Goal: Transaction & Acquisition: Obtain resource

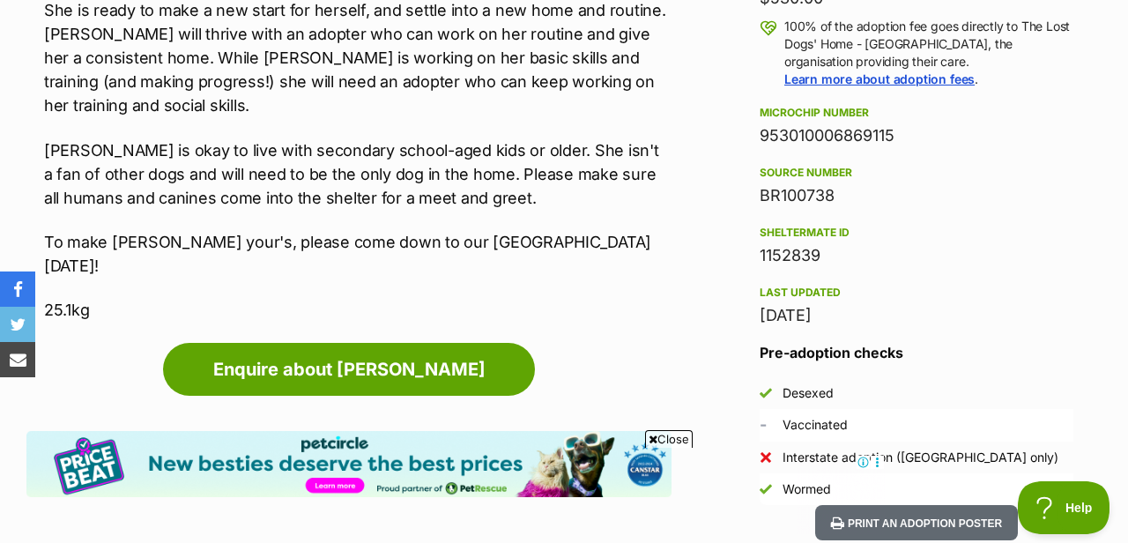
scroll to position [1358, 0]
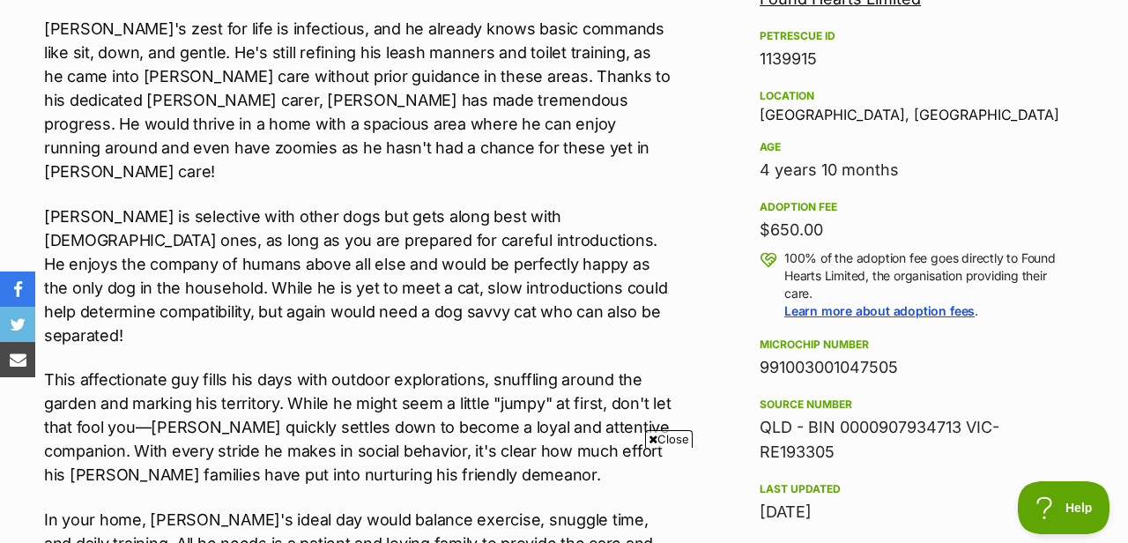
scroll to position [1206, 0]
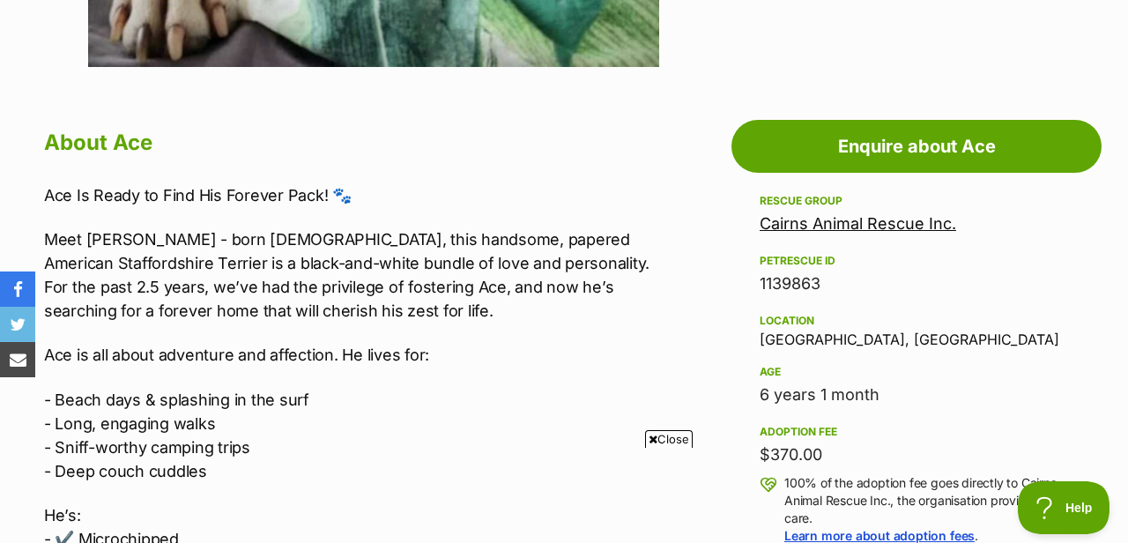
scroll to position [871, 0]
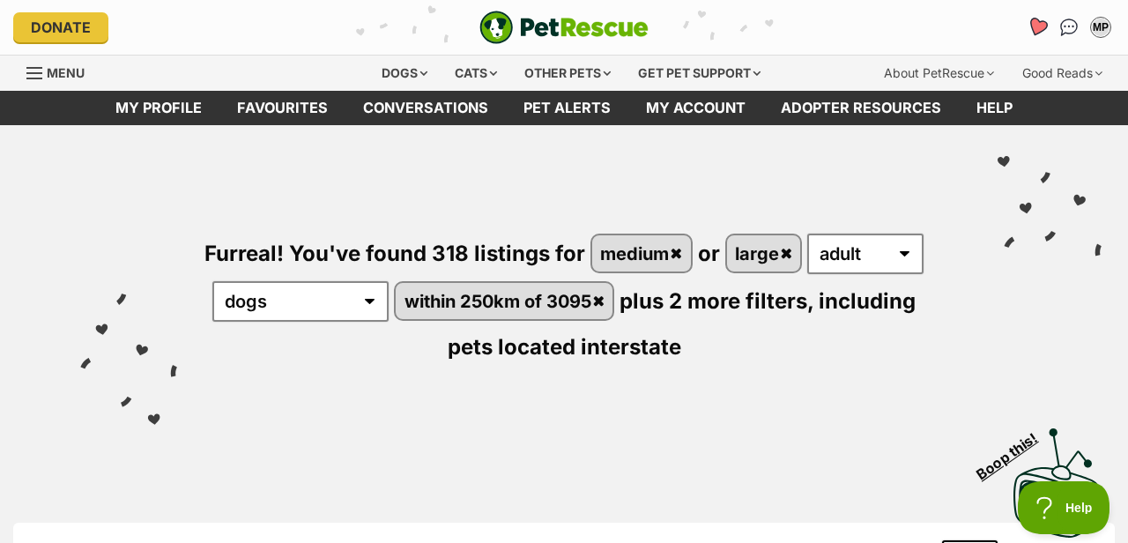
click at [1041, 27] on icon "Favourites" at bounding box center [1036, 27] width 21 height 20
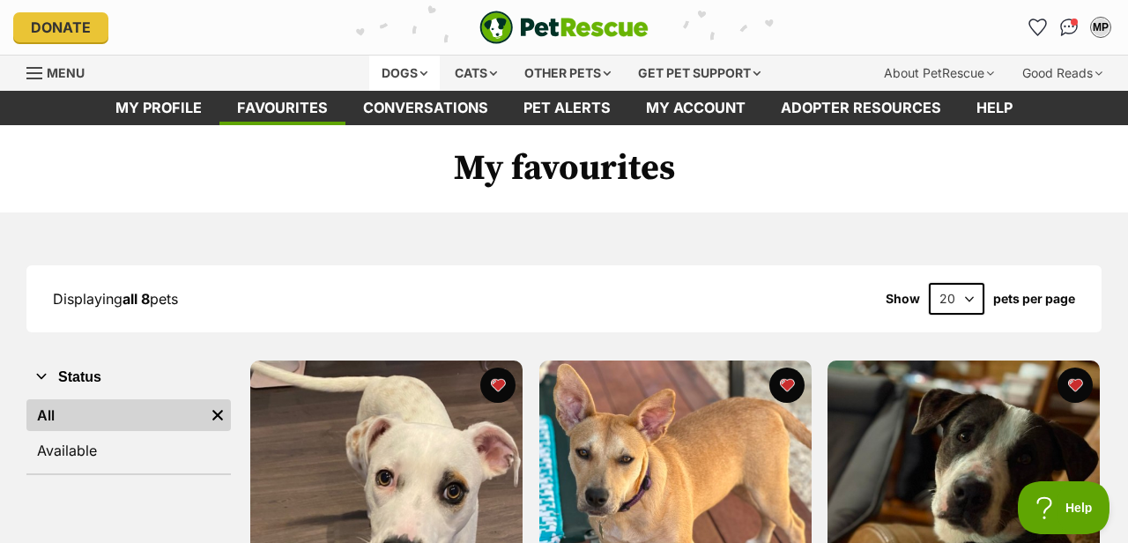
click at [400, 78] on div "Dogs" at bounding box center [404, 73] width 70 height 35
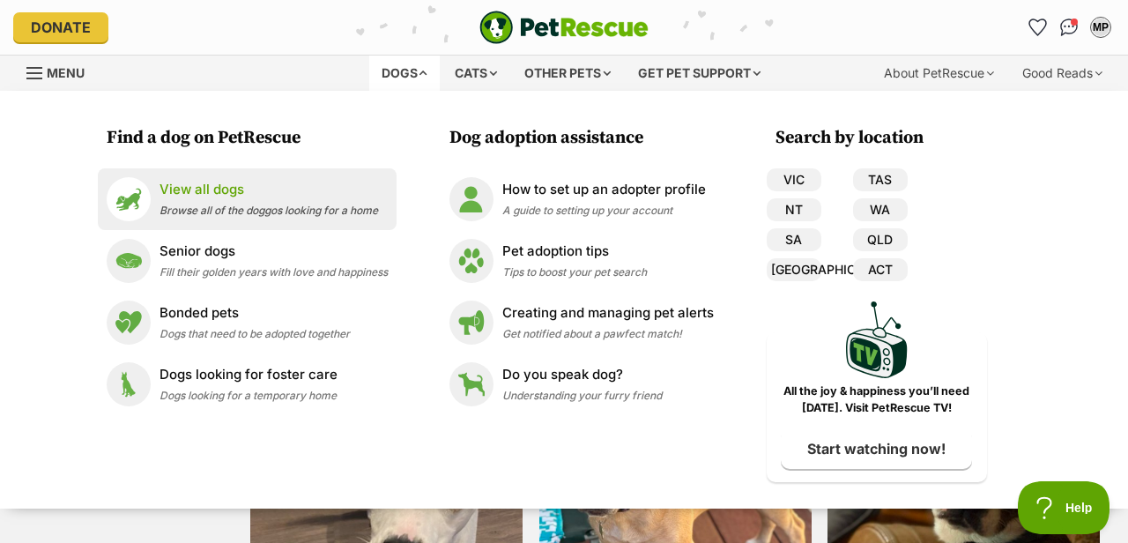
click at [269, 190] on p "View all dogs" at bounding box center [268, 190] width 218 height 20
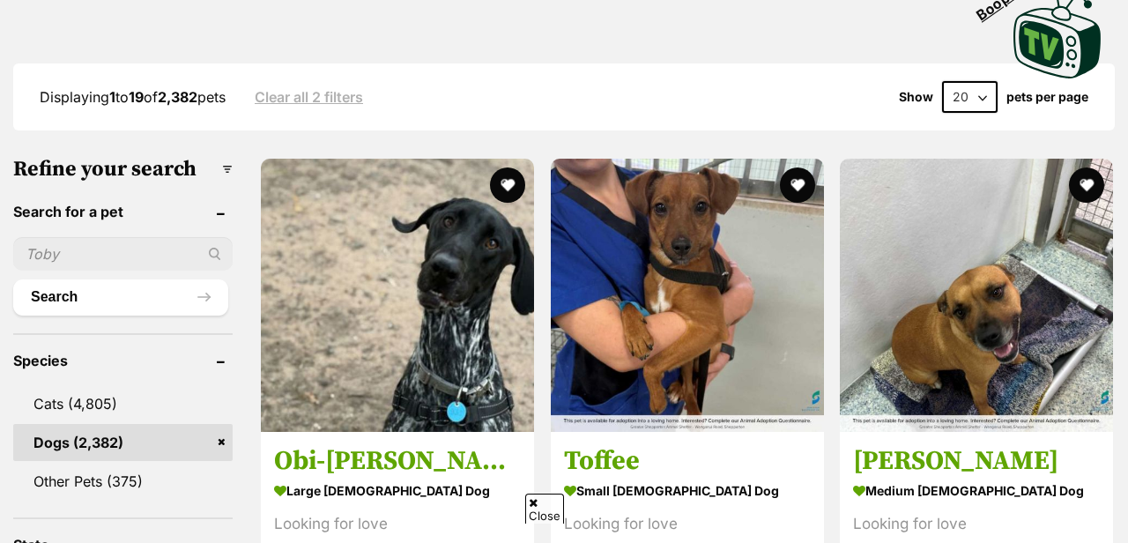
scroll to position [553, 0]
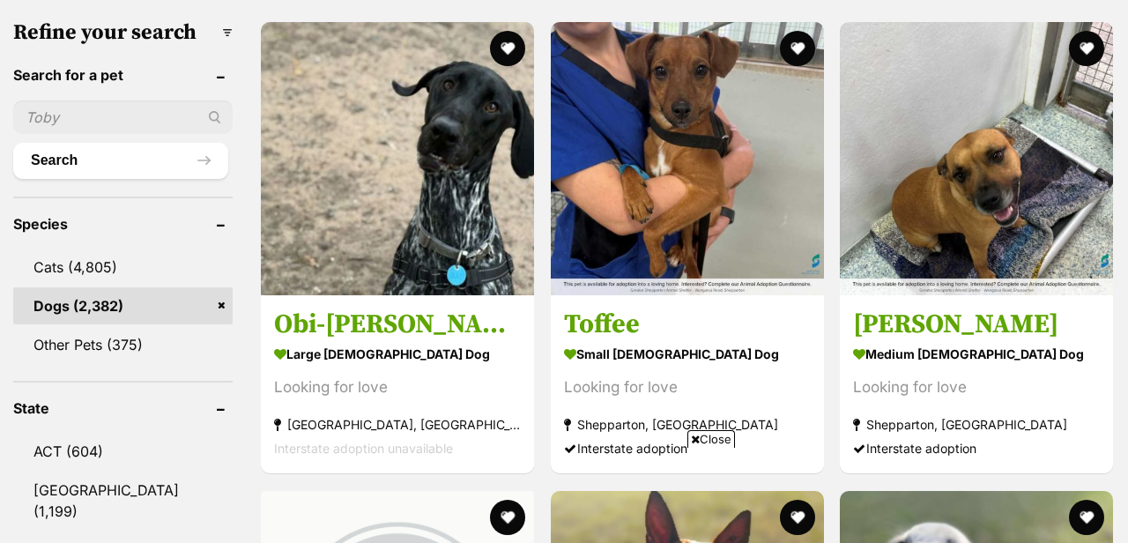
click at [85, 124] on input "text" at bounding box center [122, 116] width 219 height 33
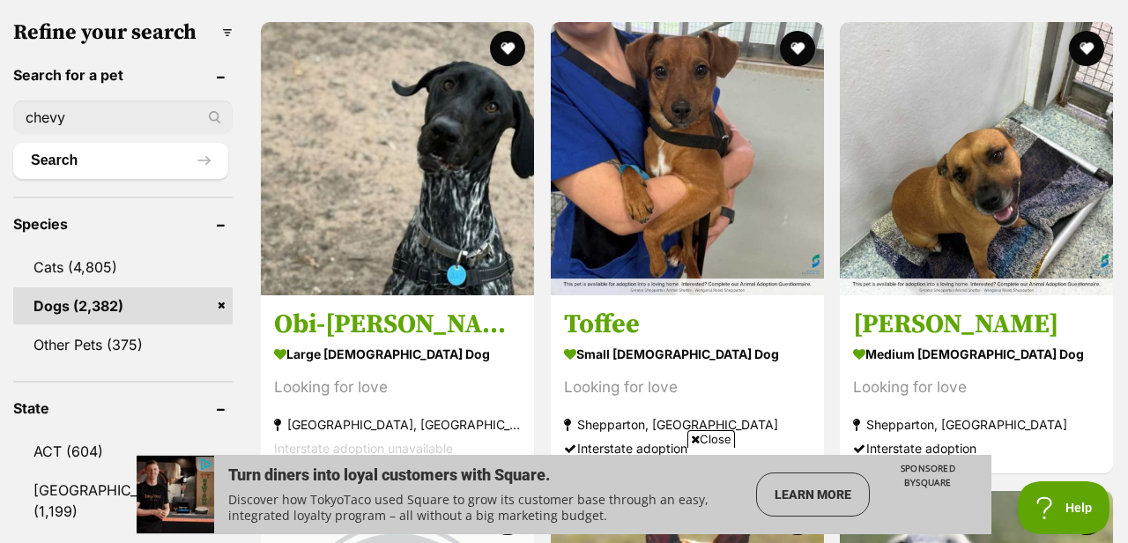
type input "chevy"
click at [13, 143] on button "Search" at bounding box center [120, 160] width 215 height 35
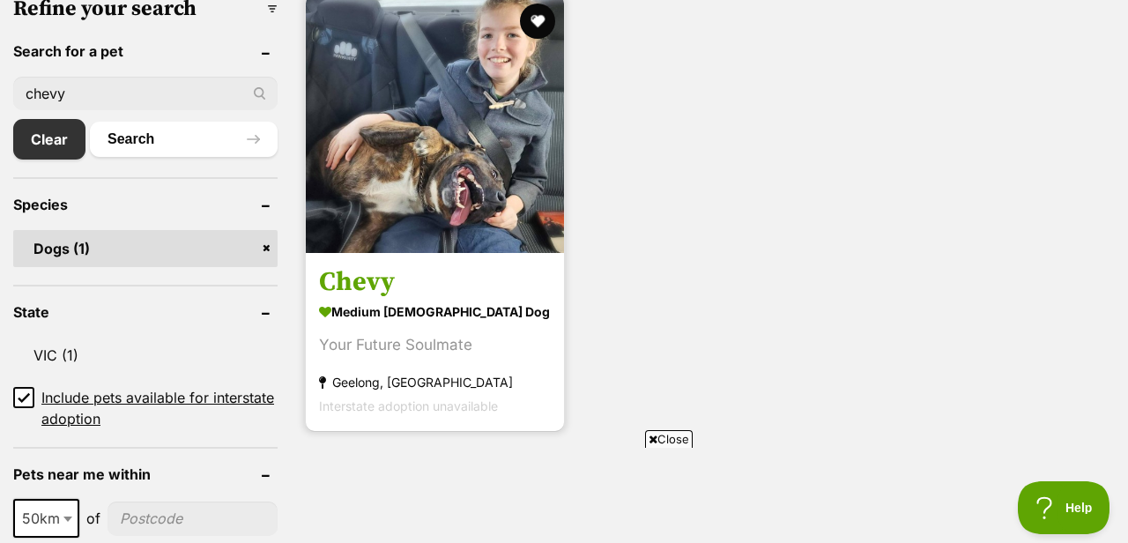
click at [439, 167] on img at bounding box center [435, 124] width 258 height 258
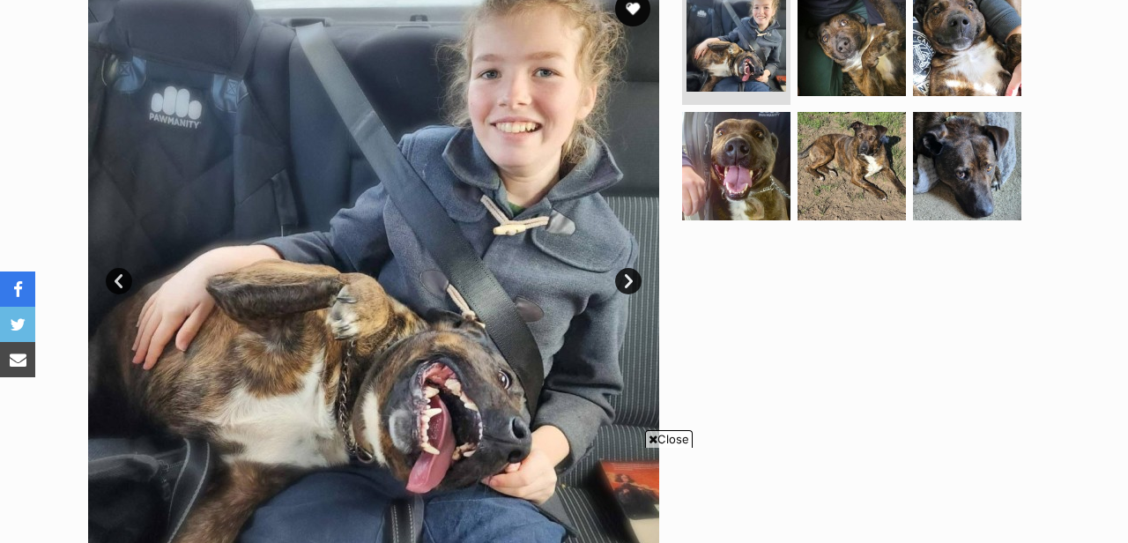
scroll to position [274, 0]
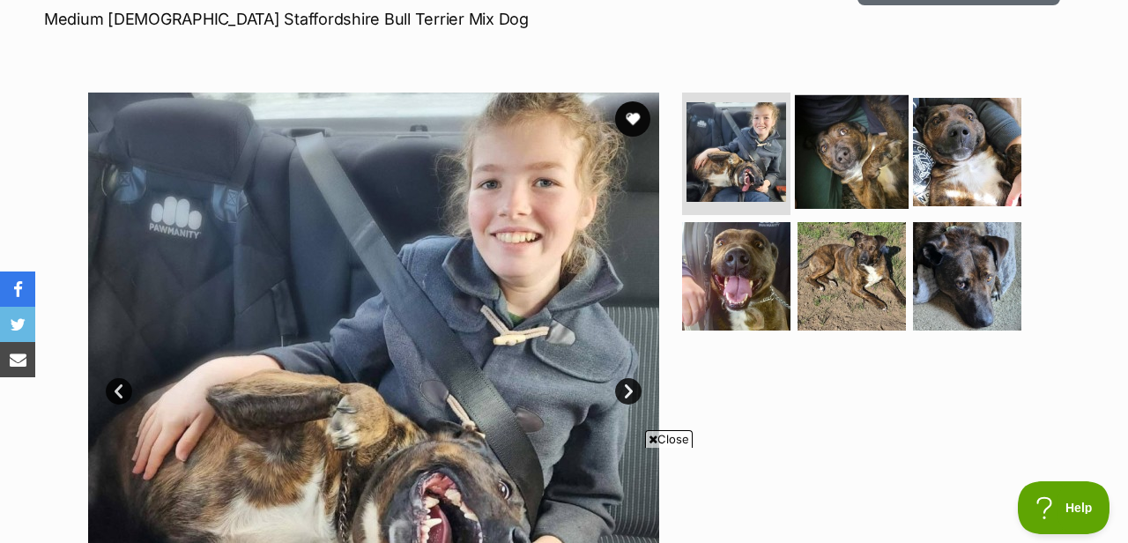
click at [853, 190] on img at bounding box center [852, 151] width 114 height 114
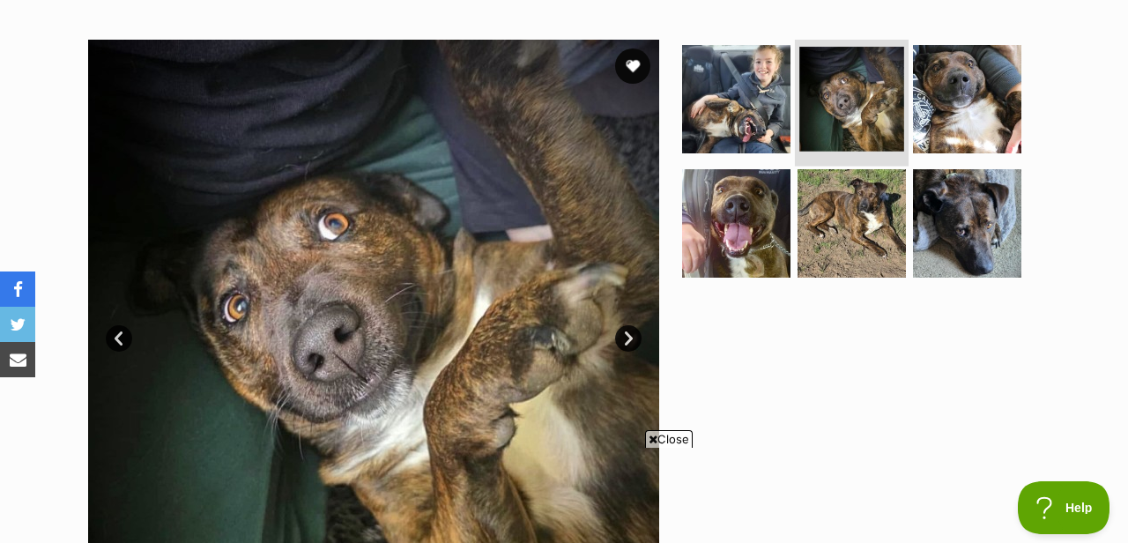
scroll to position [320, 0]
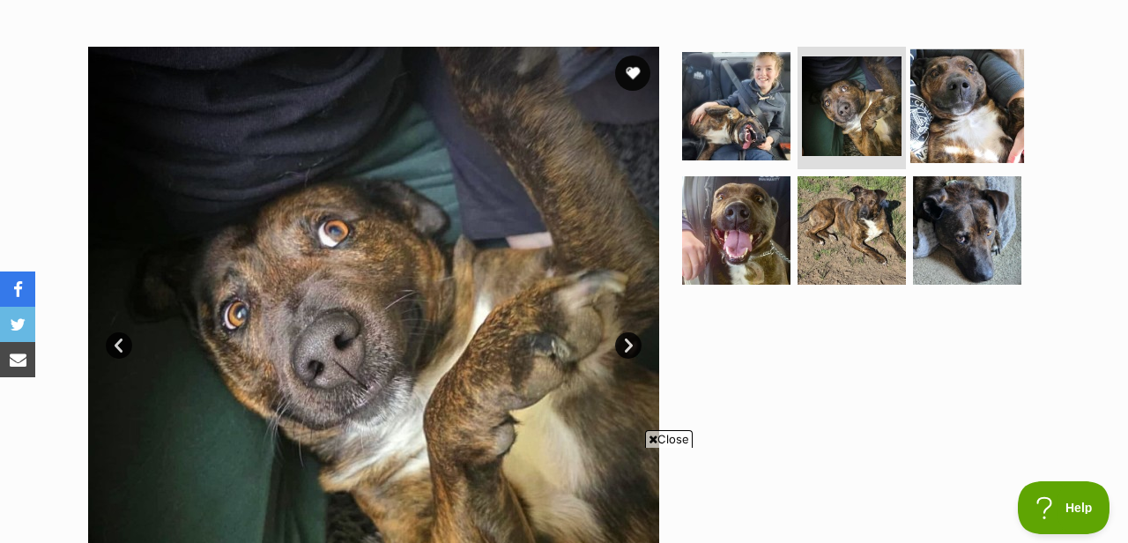
click at [946, 113] on img at bounding box center [967, 105] width 114 height 114
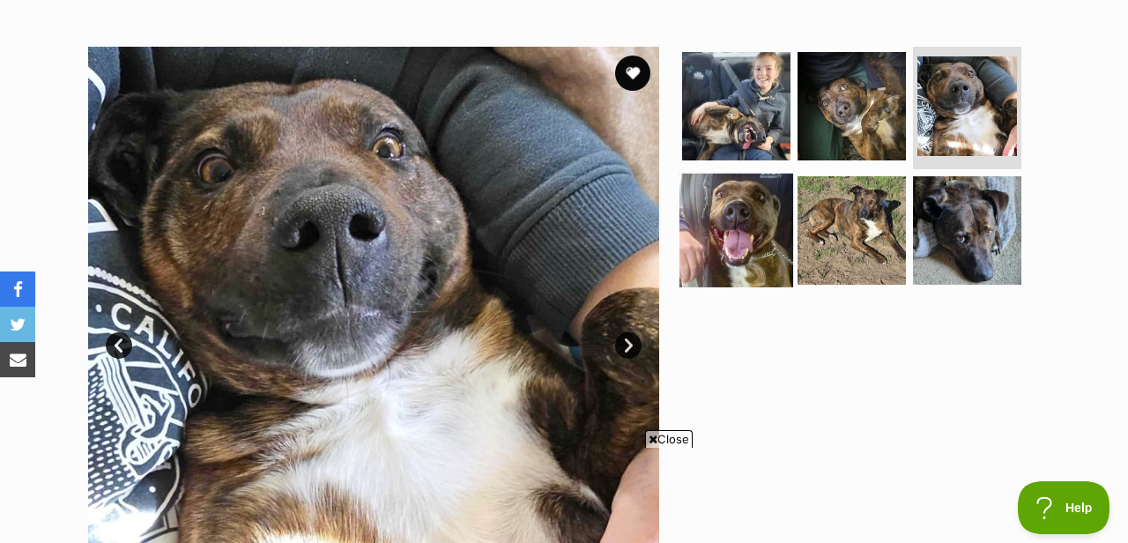
click at [731, 243] on img at bounding box center [736, 231] width 114 height 114
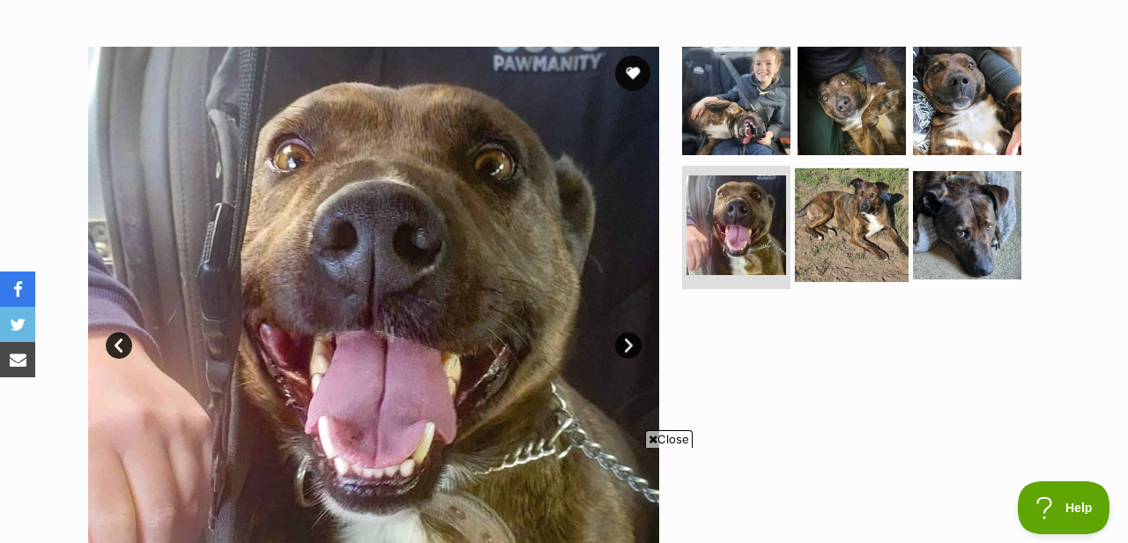
click at [815, 242] on img at bounding box center [852, 225] width 114 height 114
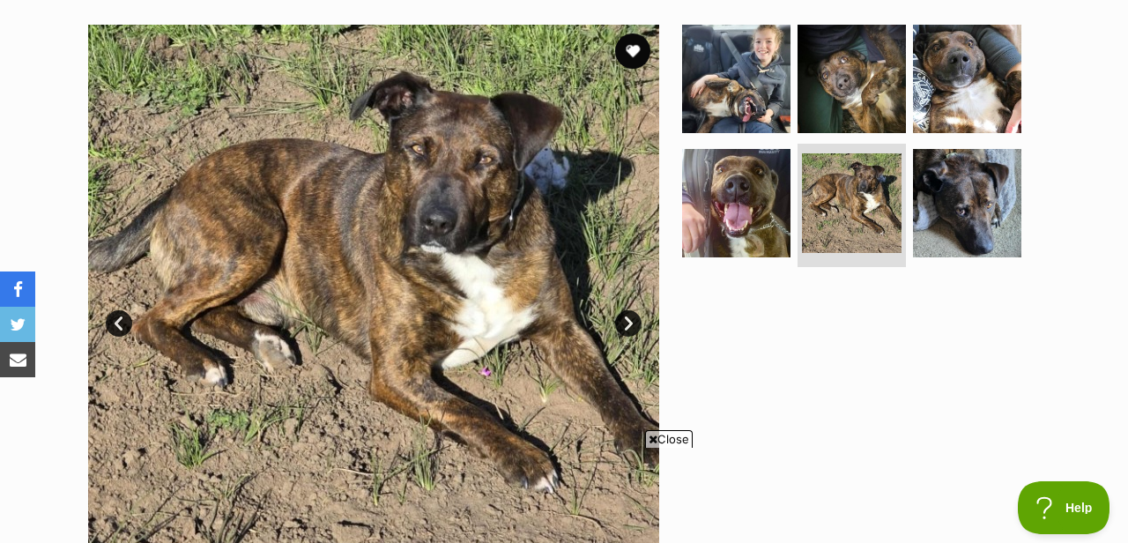
scroll to position [362, 0]
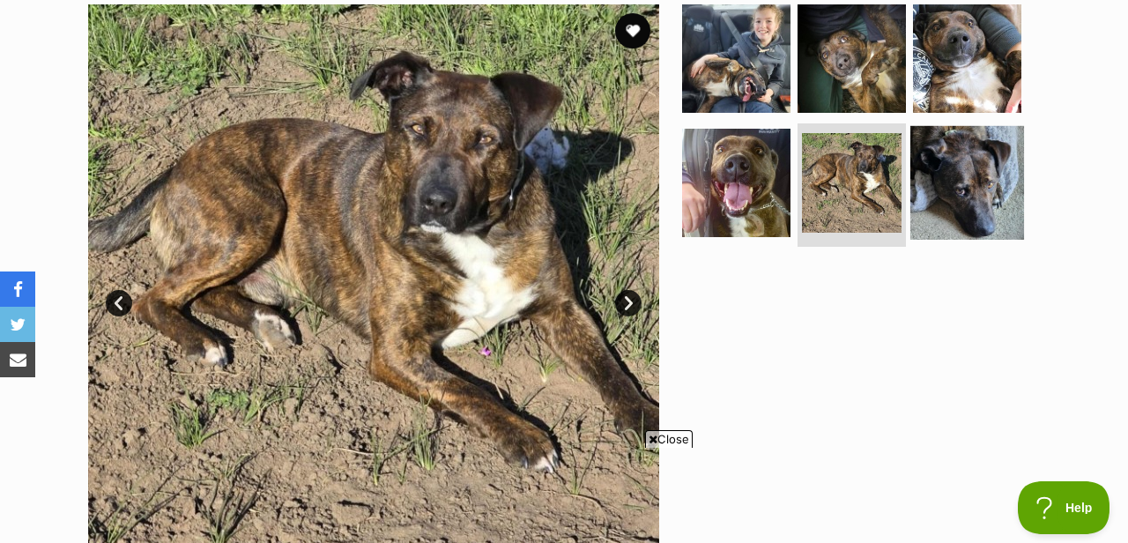
click at [946, 213] on img at bounding box center [967, 183] width 114 height 114
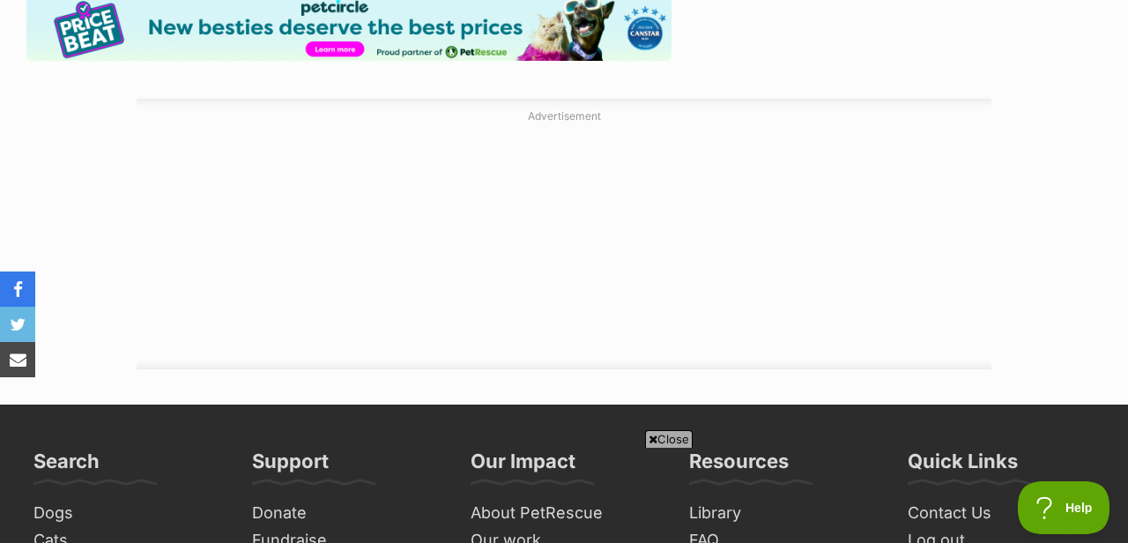
scroll to position [2493, 0]
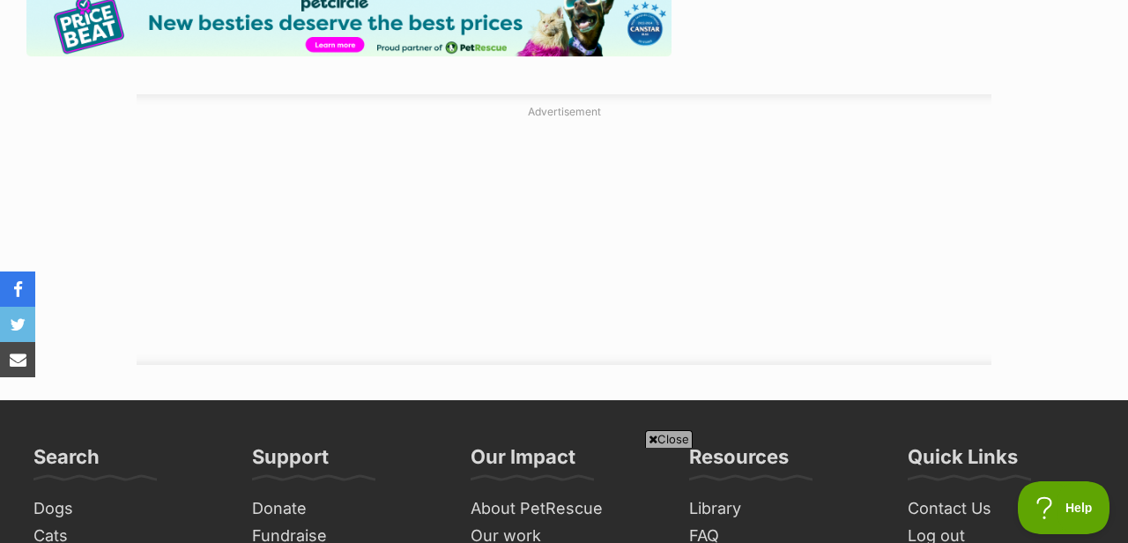
click at [666, 440] on span "Close" at bounding box center [669, 439] width 48 height 18
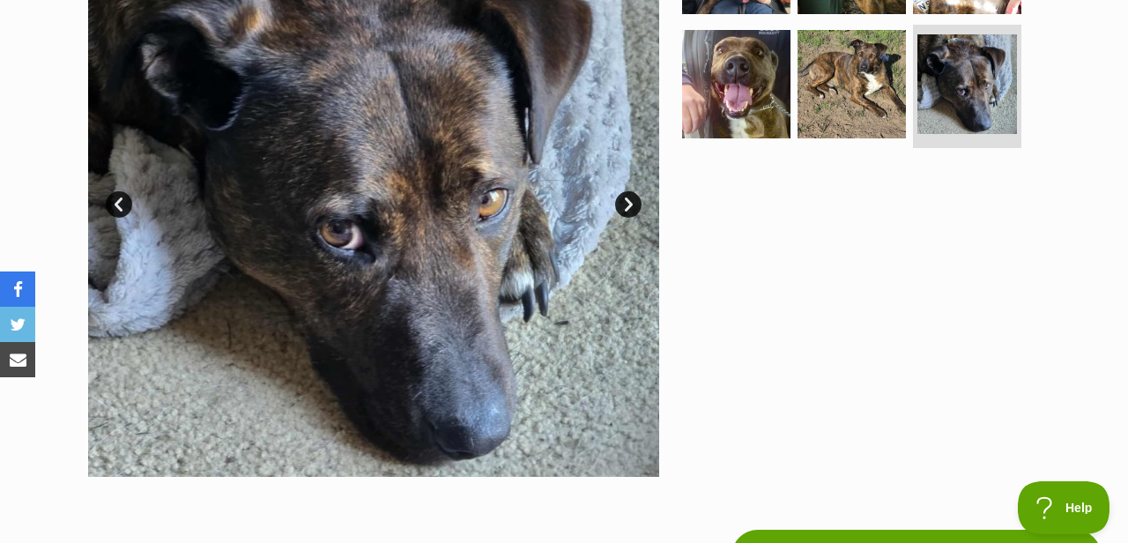
scroll to position [406, 0]
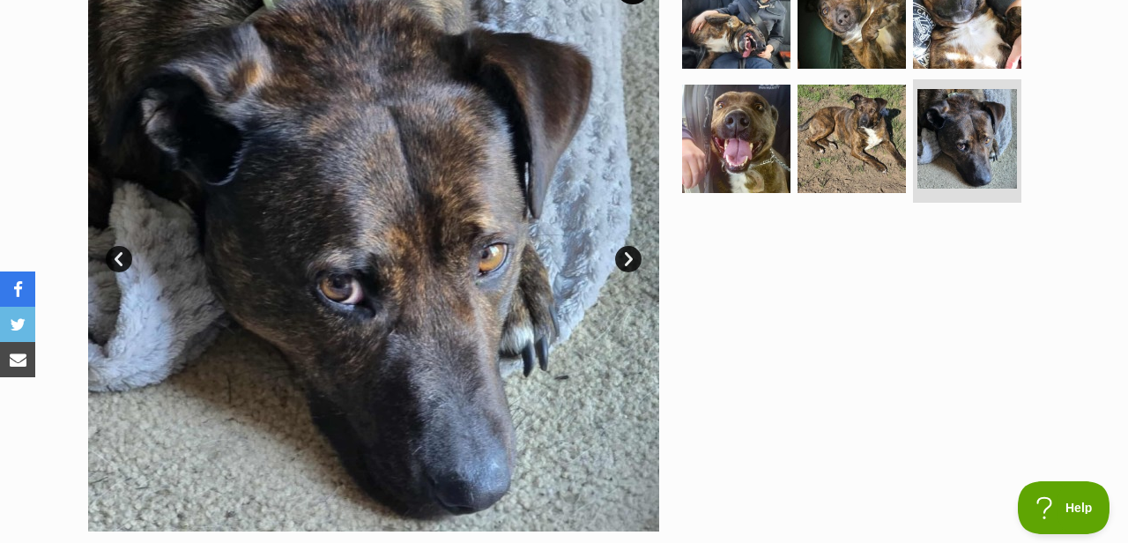
click at [120, 264] on link "Prev" at bounding box center [119, 259] width 26 height 26
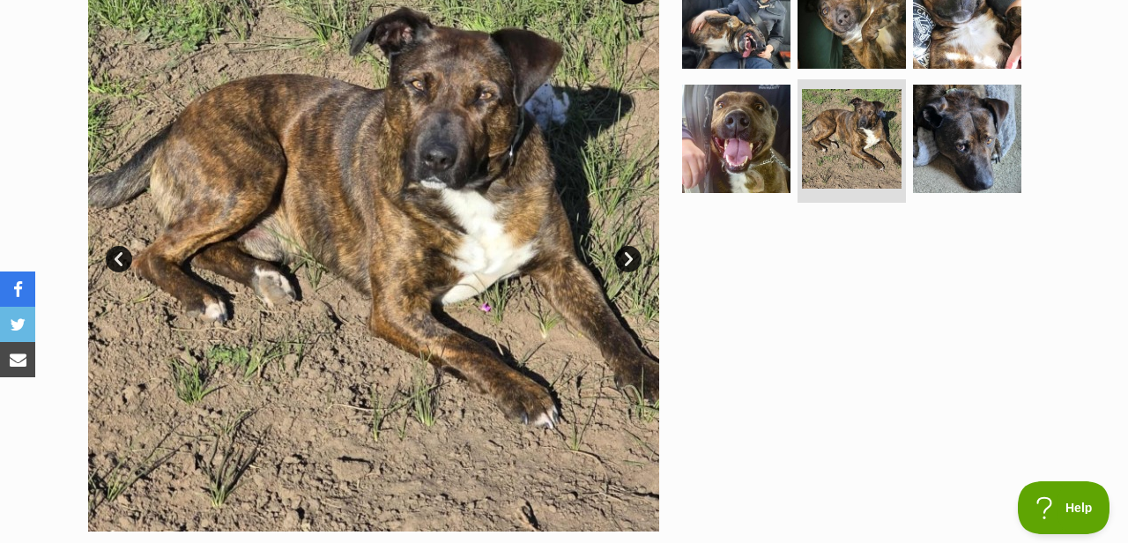
click at [120, 264] on link "Prev" at bounding box center [119, 259] width 26 height 26
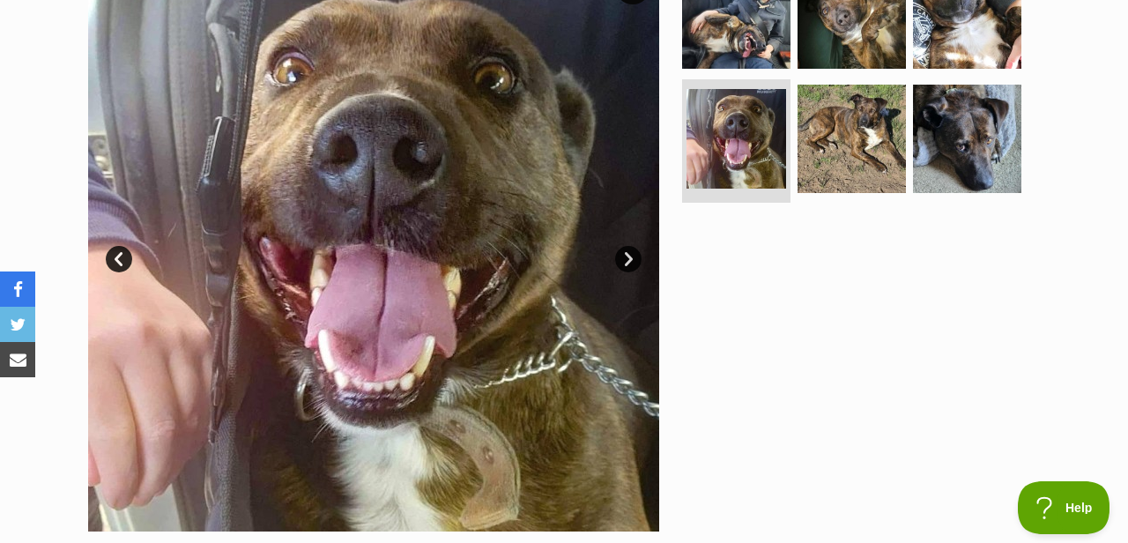
click at [120, 264] on link "Prev" at bounding box center [119, 259] width 26 height 26
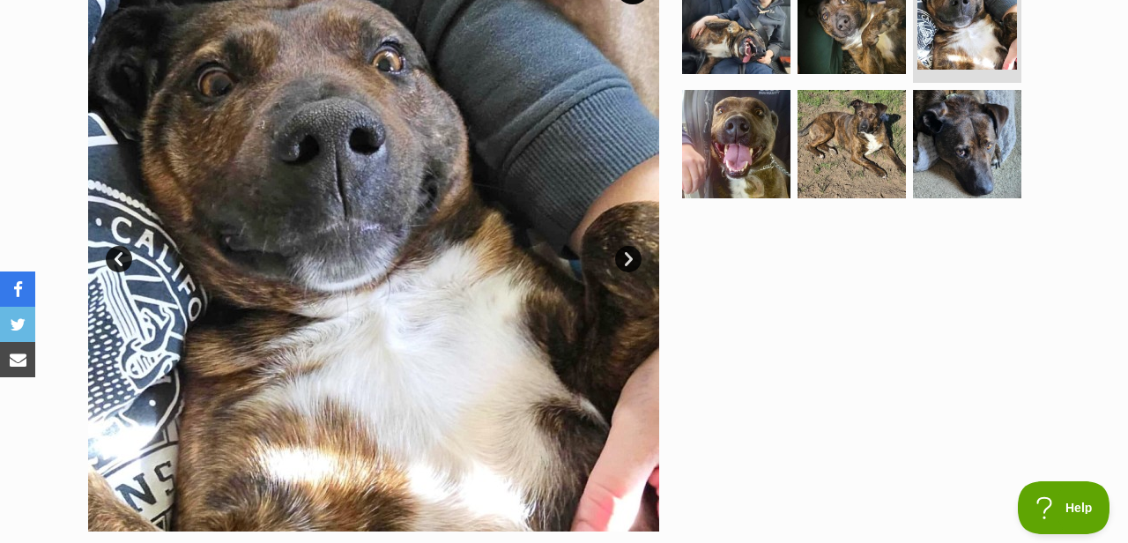
click at [120, 264] on link "Prev" at bounding box center [119, 259] width 26 height 26
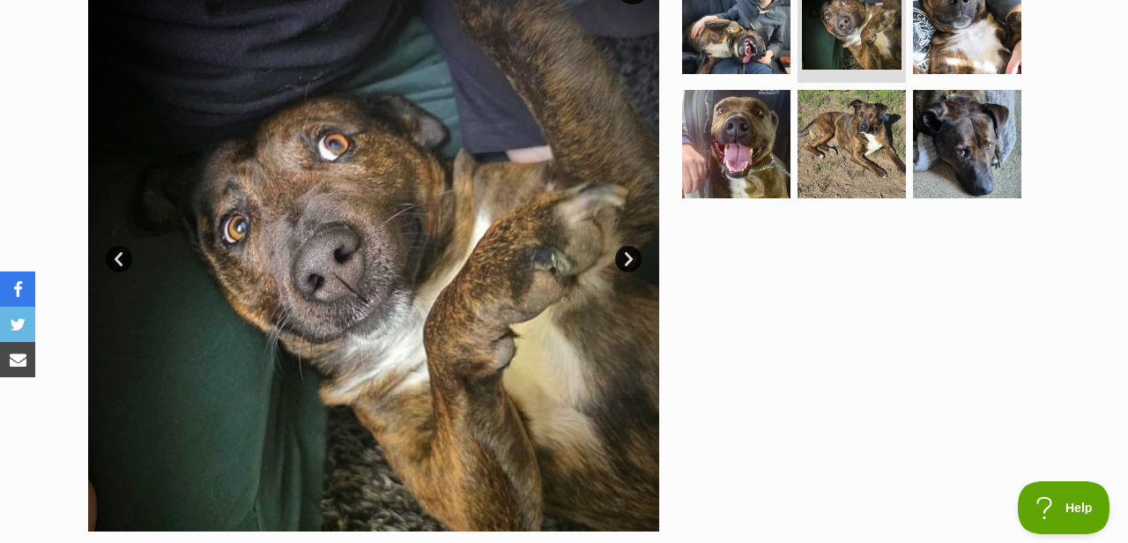
click at [120, 264] on link "Prev" at bounding box center [119, 259] width 26 height 26
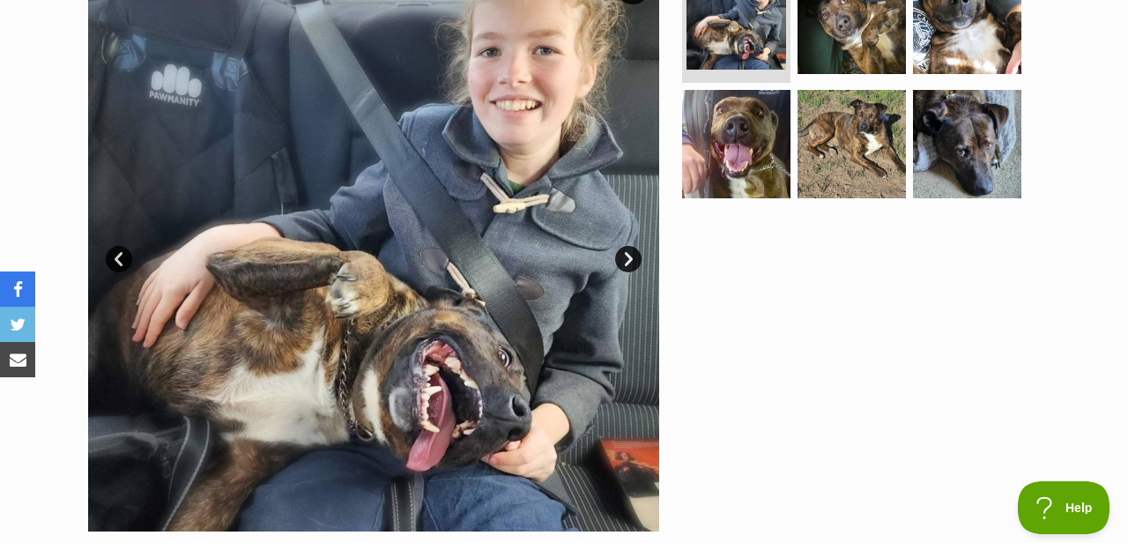
click at [120, 264] on link "Prev" at bounding box center [119, 259] width 26 height 26
